Goal: Transaction & Acquisition: Subscribe to service/newsletter

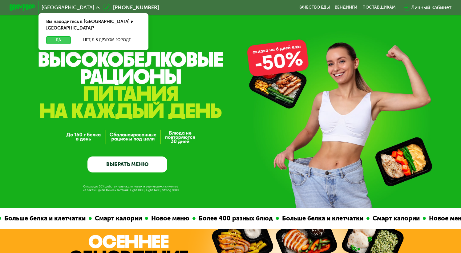
click at [60, 36] on button "Да" at bounding box center [58, 40] width 25 height 8
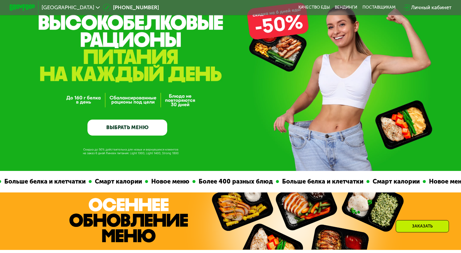
click at [145, 125] on link "ВЫБРАТЬ МЕНЮ" at bounding box center [127, 128] width 80 height 16
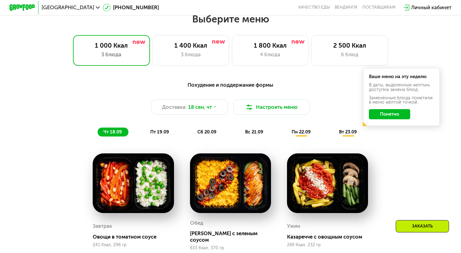
scroll to position [409, 0]
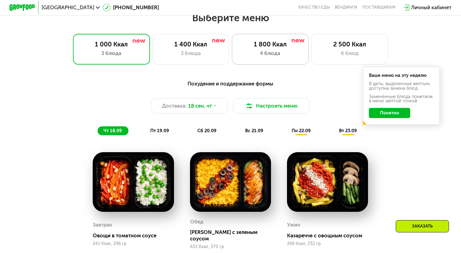
click at [242, 57] on div "4 блюда" at bounding box center [269, 54] width 63 height 8
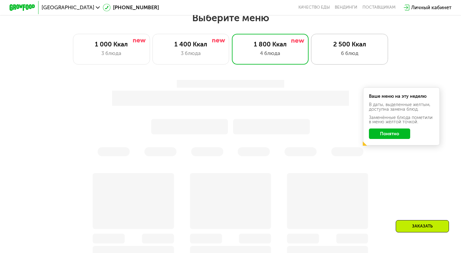
click at [313, 55] on div "2 500 Ккал 6 блюд" at bounding box center [349, 49] width 77 height 31
click at [329, 52] on div "6 блюд" at bounding box center [349, 54] width 63 height 8
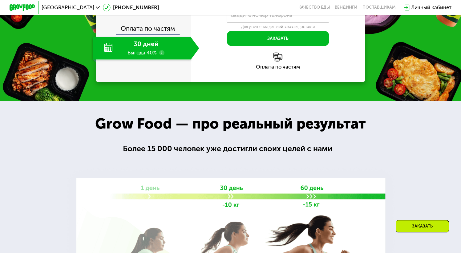
scroll to position [894, 0]
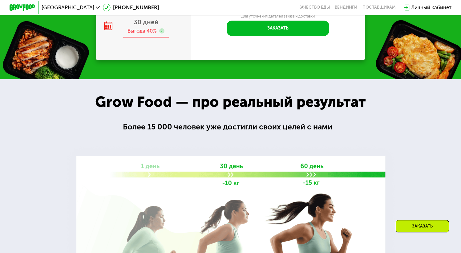
click at [153, 34] on div "Выгода 40%" at bounding box center [141, 30] width 29 height 7
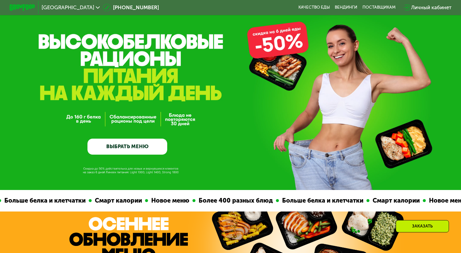
scroll to position [0, 0]
